Goal: Task Accomplishment & Management: Use online tool/utility

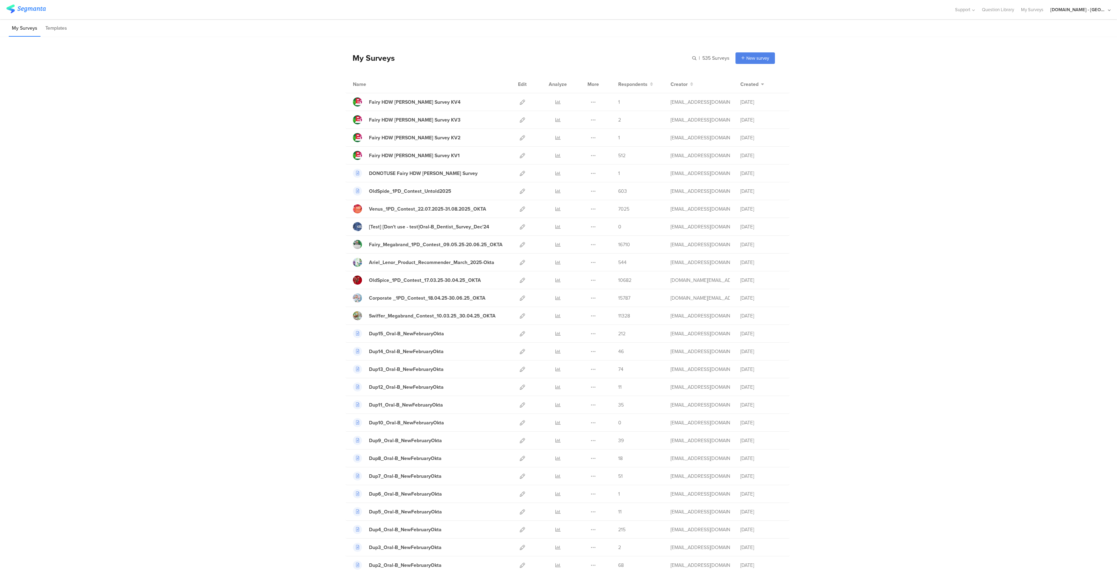
click at [1082, 8] on div "[DOMAIN_NAME] - [GEOGRAPHIC_DATA]" at bounding box center [1079, 9] width 56 height 7
click at [1048, 46] on span "JoltX [GEOGRAPHIC_DATA]" at bounding box center [1057, 45] width 54 height 7
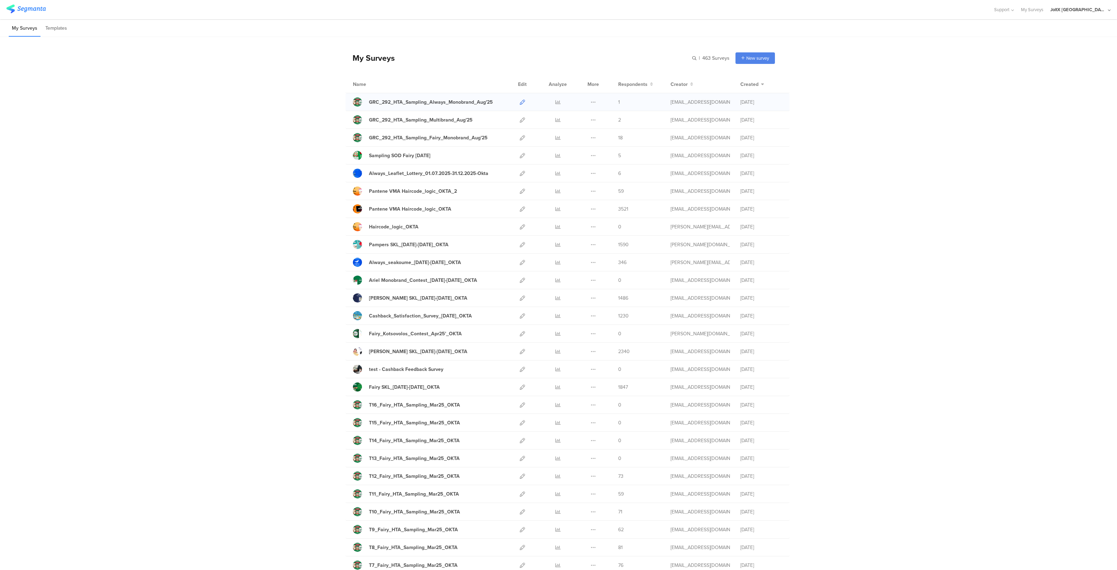
click at [520, 103] on icon at bounding box center [522, 102] width 5 height 5
click at [520, 157] on icon at bounding box center [522, 155] width 5 height 5
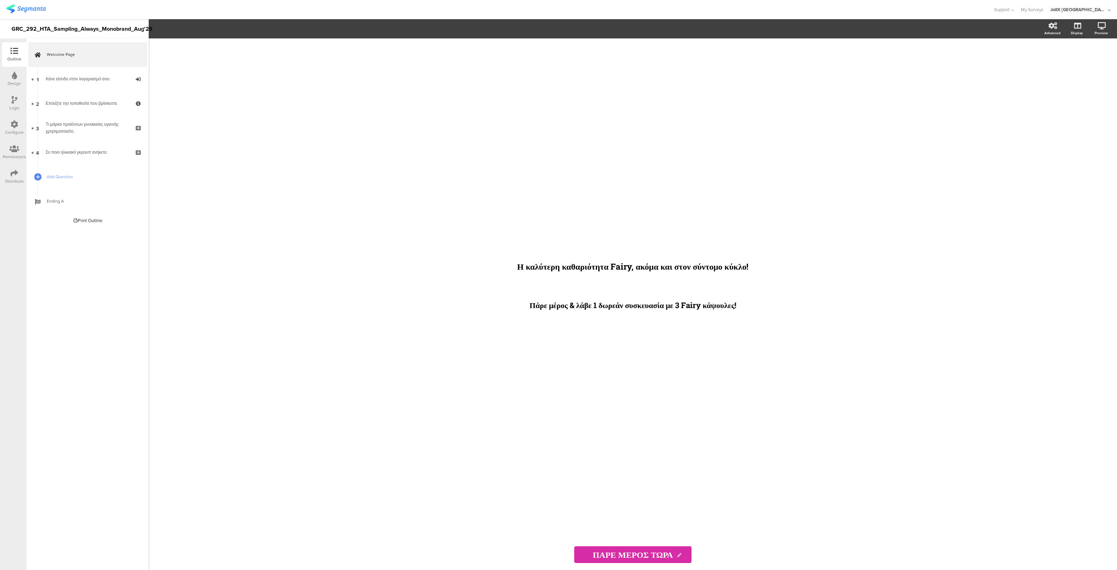
click at [560, 239] on div "Η καλύτερη καθαριότητα Fairy, ακόμα και στον σύντομο κύκλο! Πάρε μέρος & λάβε 1…" at bounding box center [632, 288] width 279 height 501
click at [12, 94] on div "Logic" at bounding box center [14, 103] width 24 height 24
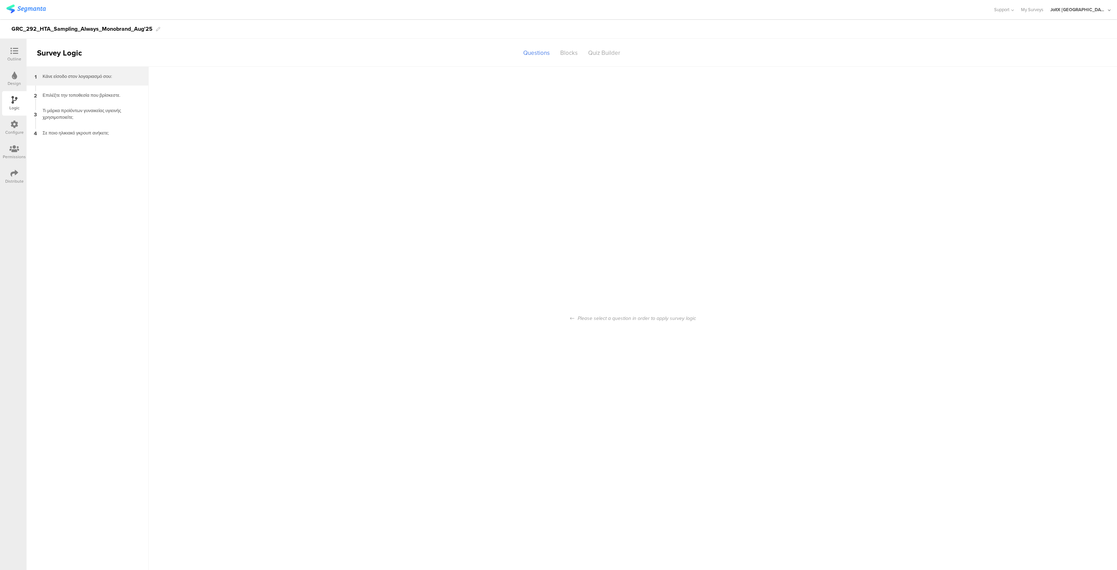
click at [74, 79] on div "Κάνε είσοδο στον λογαριασμό σου:" at bounding box center [81, 76] width 87 height 7
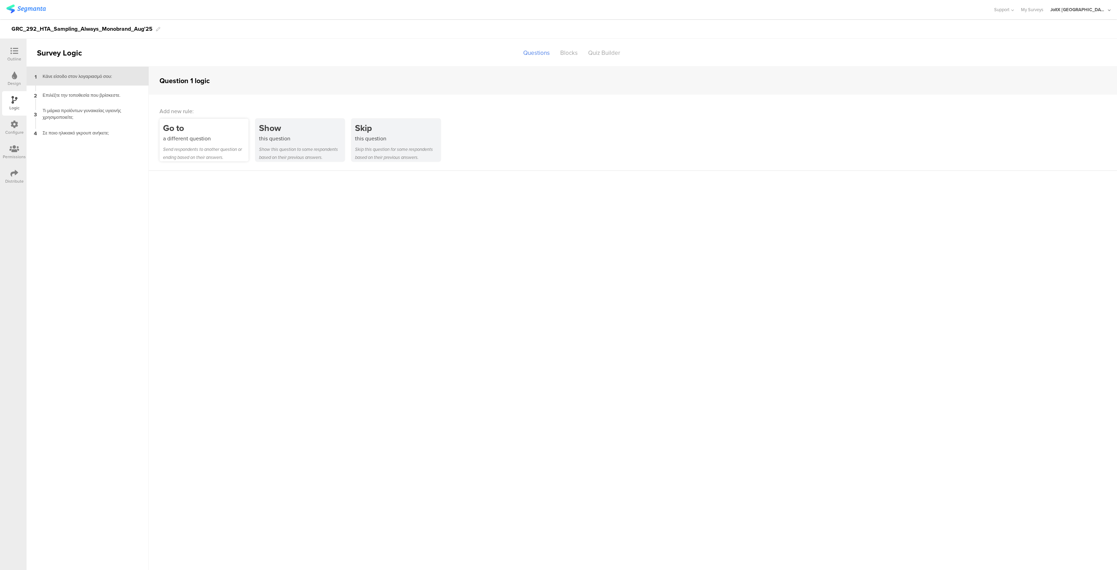
click at [204, 142] on div "a different question" at bounding box center [206, 138] width 86 height 8
